Goal: Find specific fact: Find specific fact

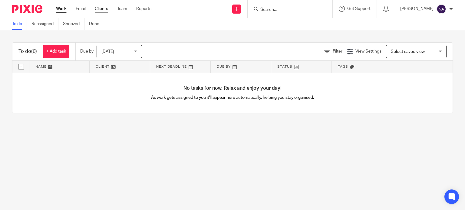
click at [104, 9] on link "Clients" at bounding box center [101, 9] width 13 height 6
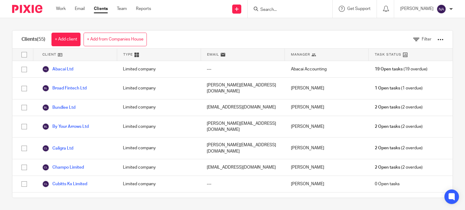
drag, startPoint x: 269, startPoint y: 8, endPoint x: 276, endPoint y: 7, distance: 7.9
click at [265, 3] on div at bounding box center [290, 9] width 85 height 18
click at [278, 13] on div at bounding box center [290, 9] width 85 height 18
click at [278, 11] on input "Search" at bounding box center [287, 9] width 55 height 5
click at [277, 8] on input "Search" at bounding box center [287, 9] width 55 height 5
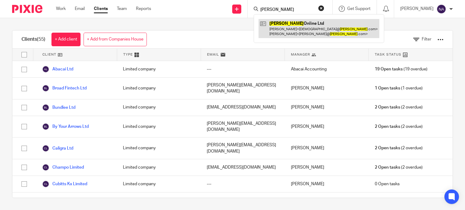
type input "medino"
click at [302, 31] on link at bounding box center [319, 28] width 121 height 19
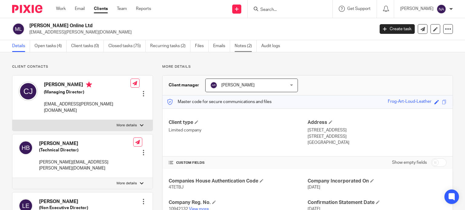
click at [237, 47] on link "Notes (2)" at bounding box center [246, 46] width 22 height 12
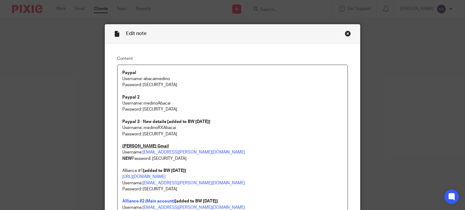
scroll to position [61, 0]
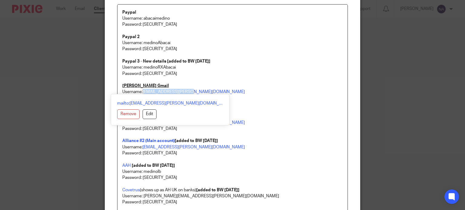
drag, startPoint x: 141, startPoint y: 93, endPoint x: 190, endPoint y: 93, distance: 49.1
click at [190, 93] on p "Medino AP Gmail Username: accounting@medino.com" at bounding box center [232, 89] width 221 height 12
copy link "accounting@medino.com"
drag, startPoint x: 219, startPoint y: 93, endPoint x: 214, endPoint y: 94, distance: 5.0
click at [219, 93] on p "Medino AP Gmail Username: accounting@medino.com" at bounding box center [232, 89] width 221 height 12
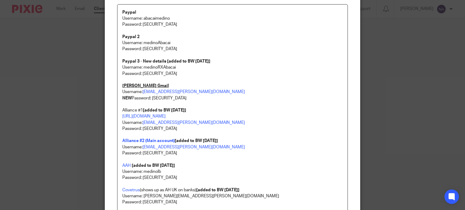
drag, startPoint x: 150, startPoint y: 98, endPoint x: 197, endPoint y: 99, distance: 46.9
click at [197, 99] on p "NEW Password: p9^Ge@0nyymSC59$#1" at bounding box center [232, 98] width 221 height 6
copy p "p9^Ge@0nyymSC59$#1"
click at [265, 106] on p at bounding box center [232, 104] width 221 height 6
